Goal: Entertainment & Leisure: Browse casually

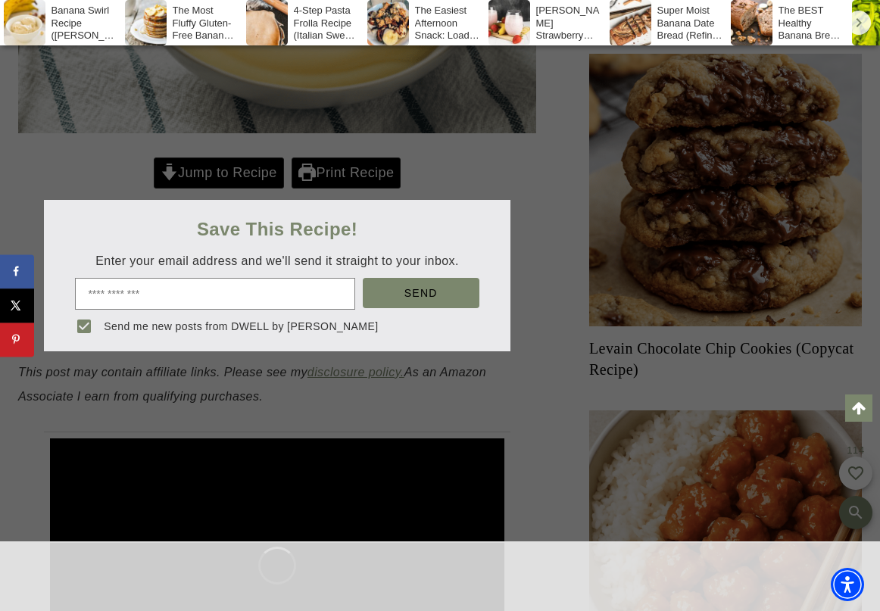
click at [239, 169] on div at bounding box center [440, 305] width 880 height 611
